Goal: Check status: Check status

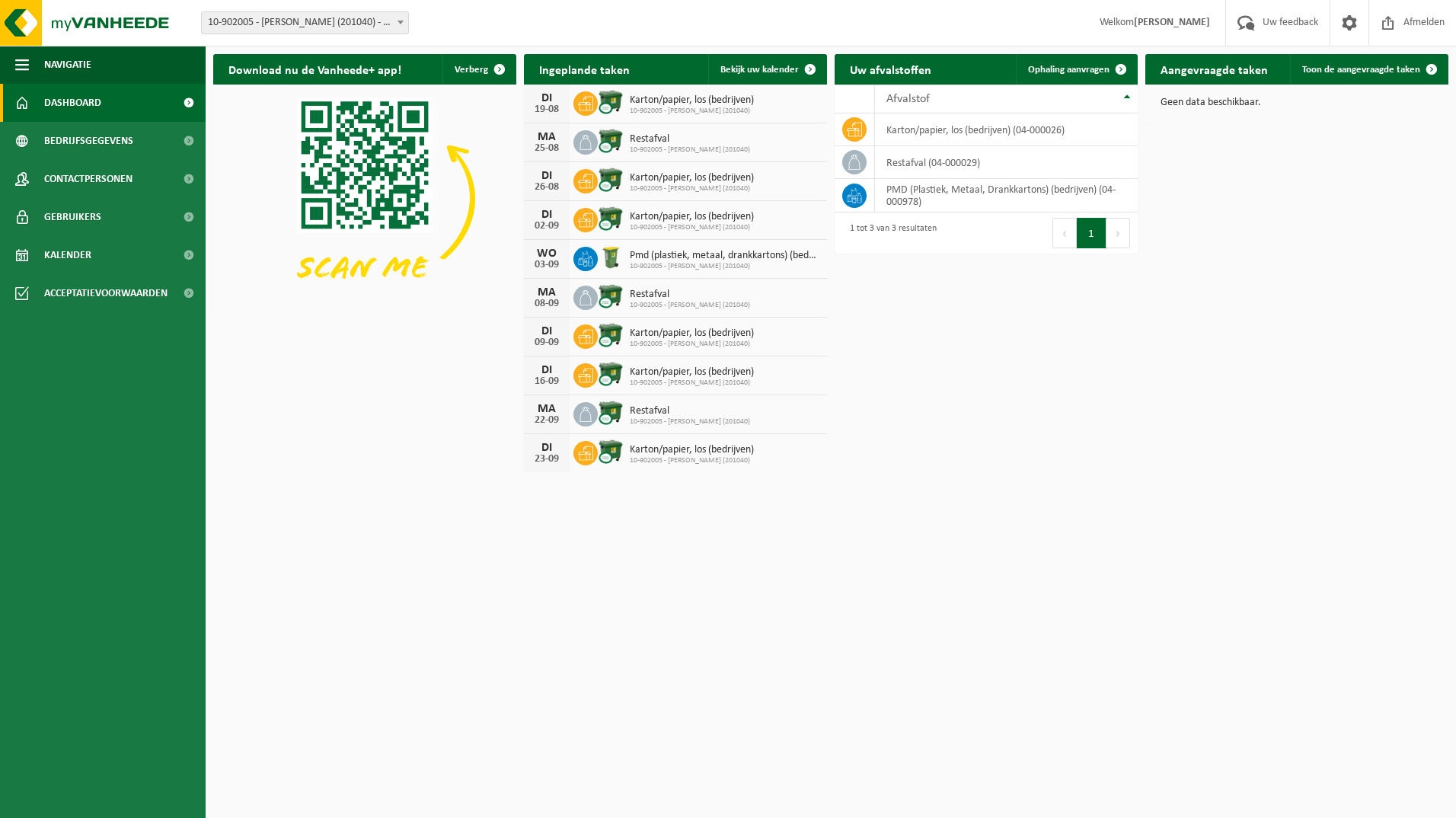
drag, startPoint x: 62, startPoint y: 257, endPoint x: 290, endPoint y: 297, distance: 231.5
click at [62, 257] on span "Kalender" at bounding box center [68, 255] width 47 height 38
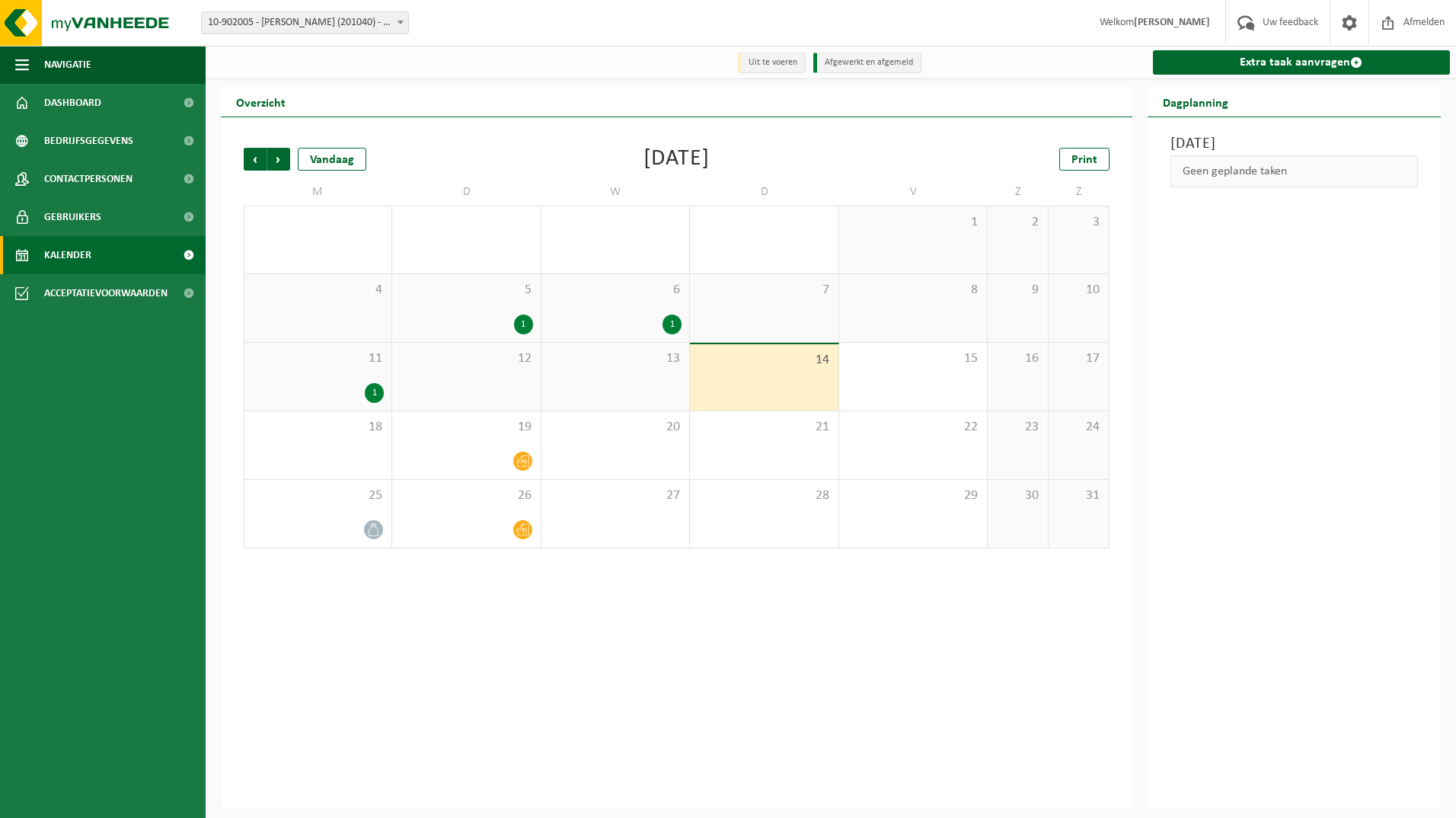
click at [374, 393] on div "1" at bounding box center [374, 392] width 19 height 20
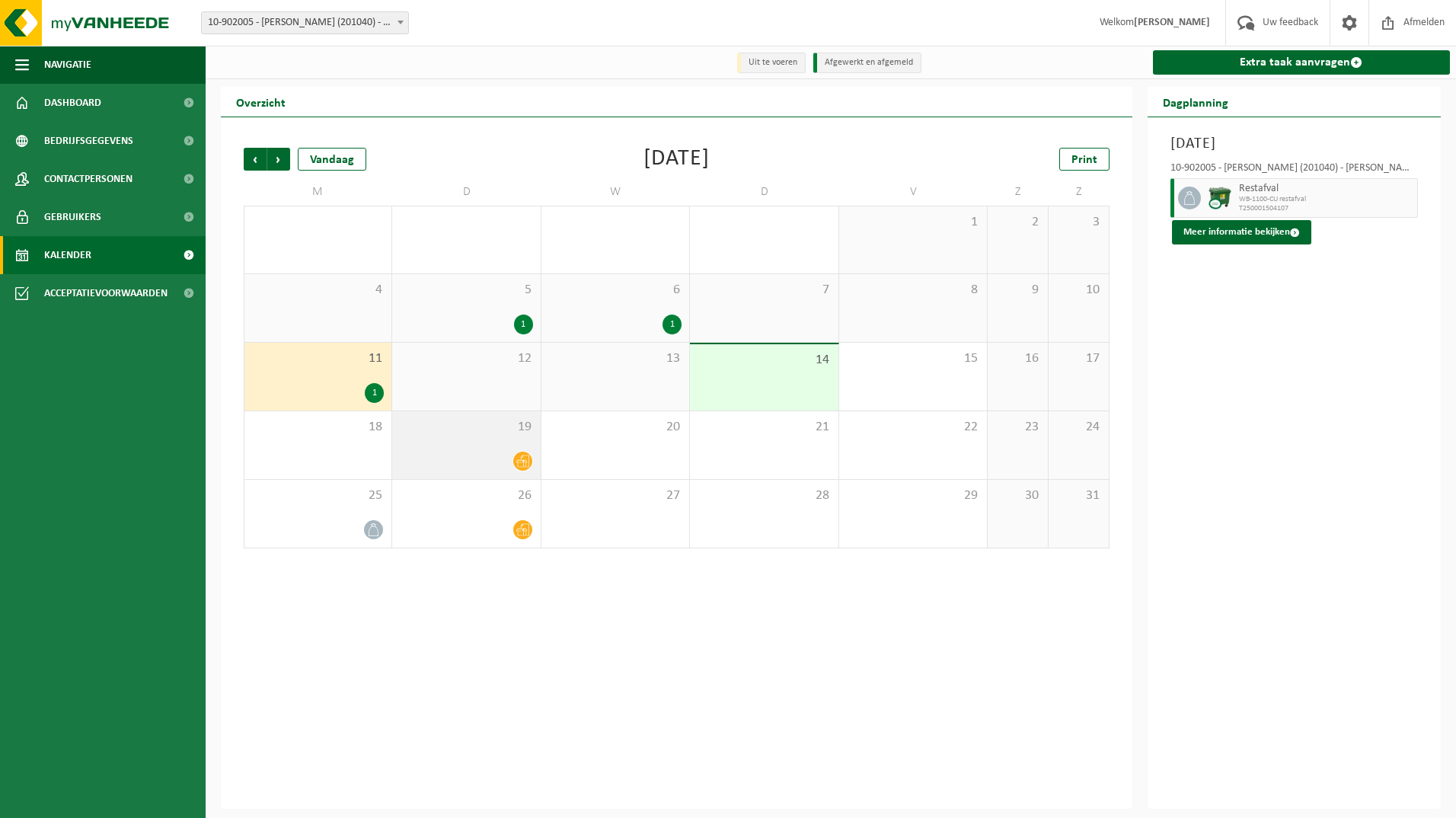
click at [526, 458] on icon at bounding box center [523, 461] width 13 height 13
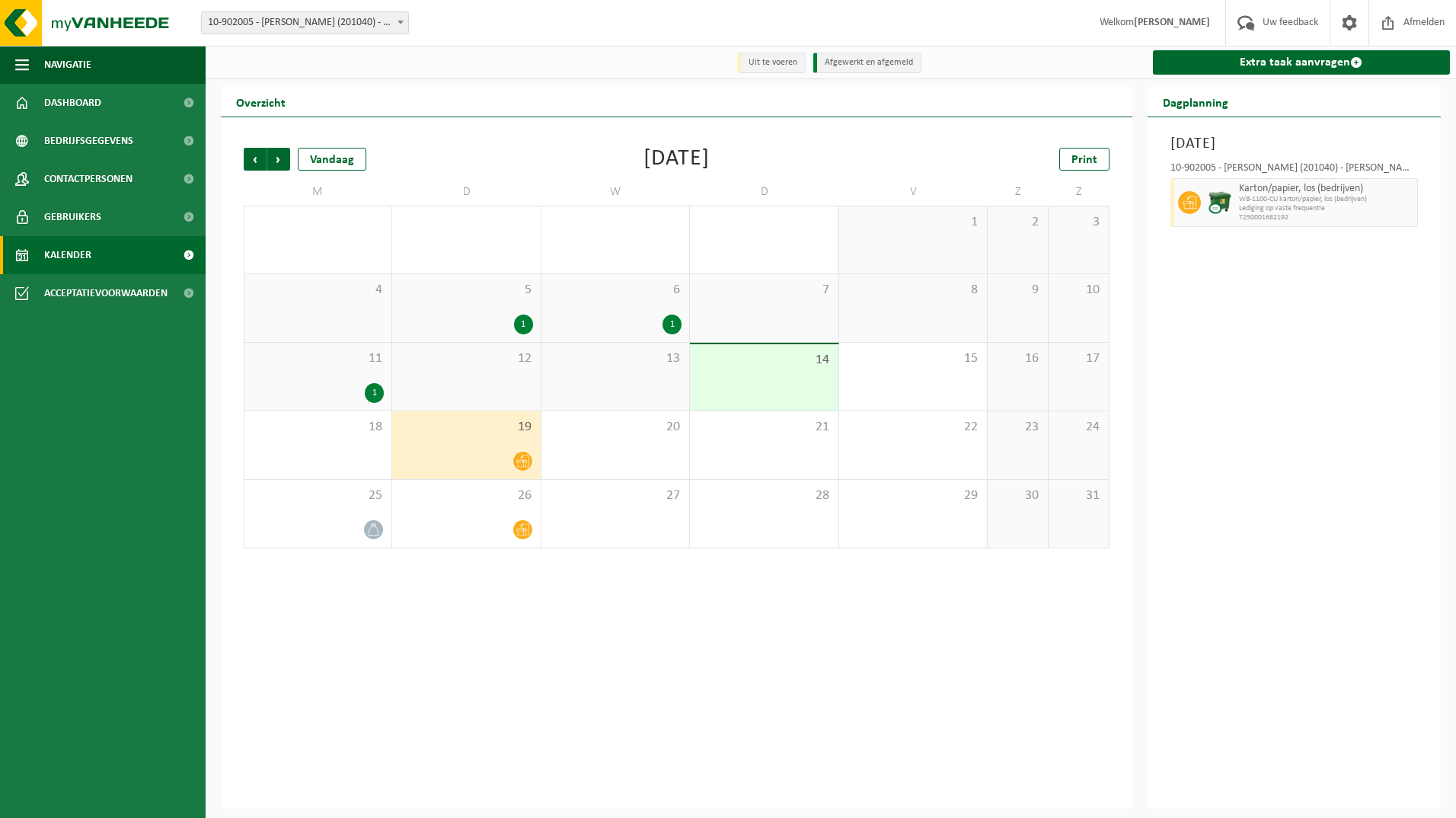
click at [669, 323] on div "1" at bounding box center [672, 324] width 19 height 20
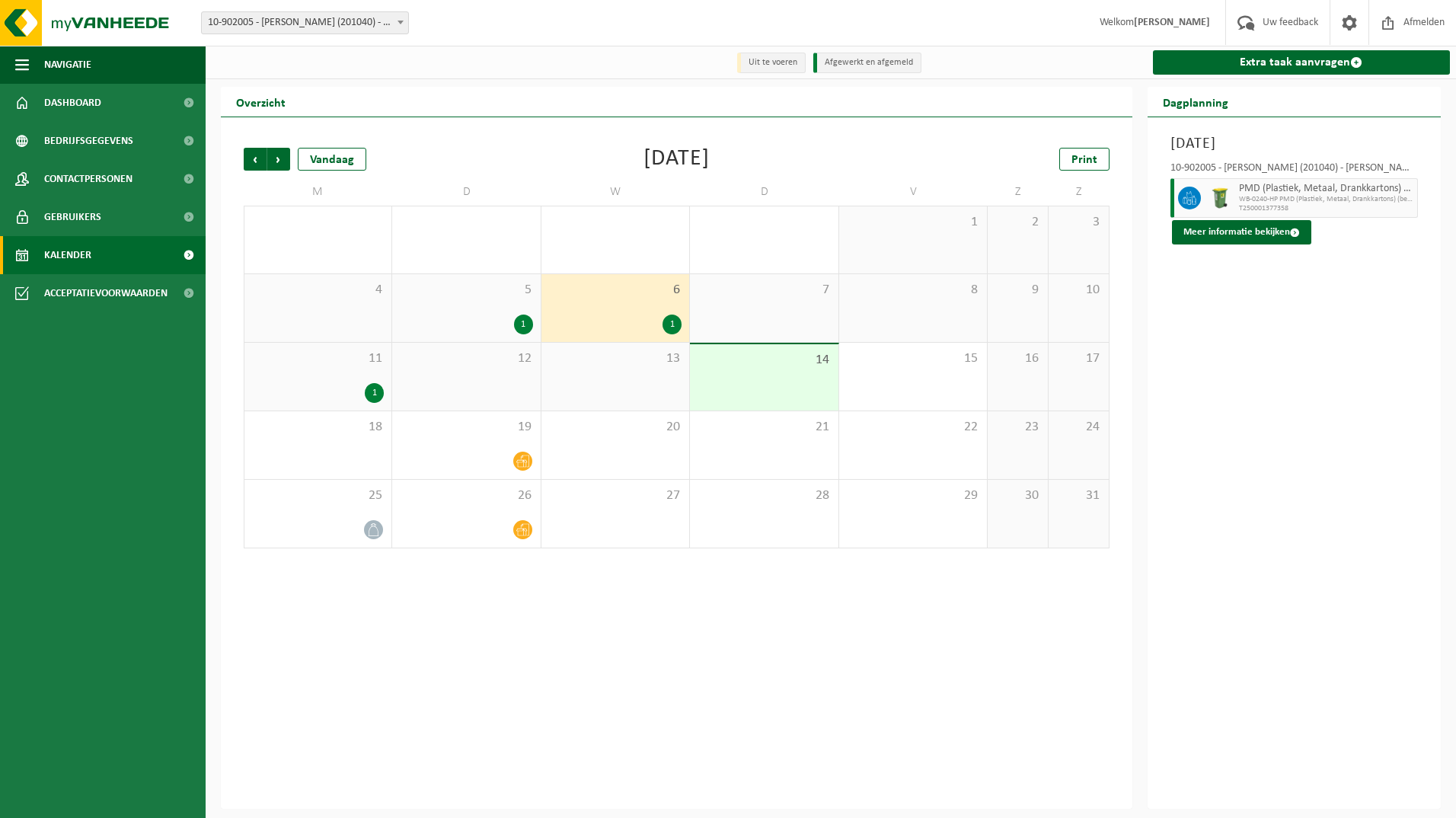
click at [527, 326] on div "1" at bounding box center [523, 324] width 19 height 20
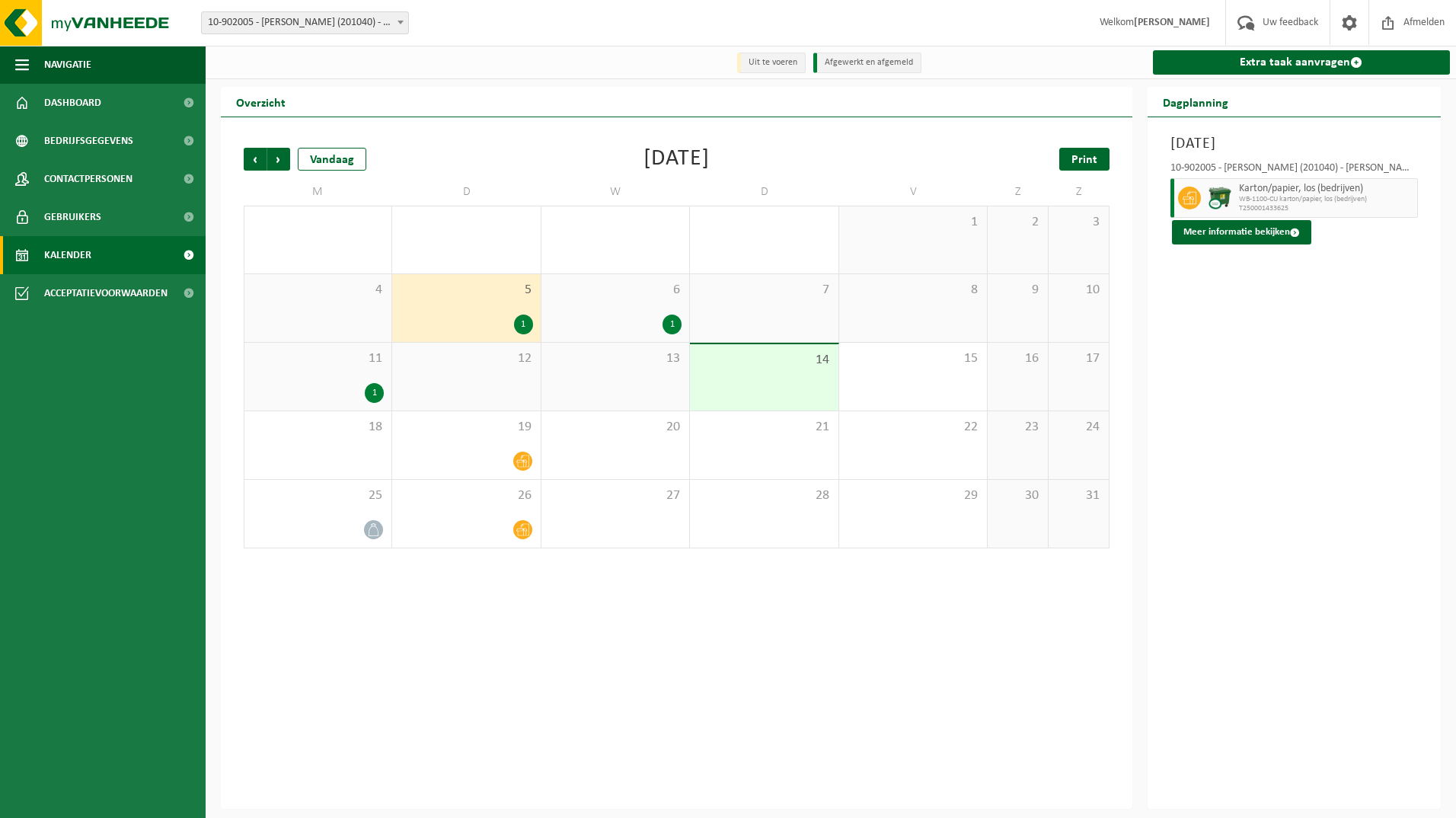
click at [1072, 152] on link "Print" at bounding box center [1084, 159] width 50 height 23
